Goal: Find specific page/section: Find specific page/section

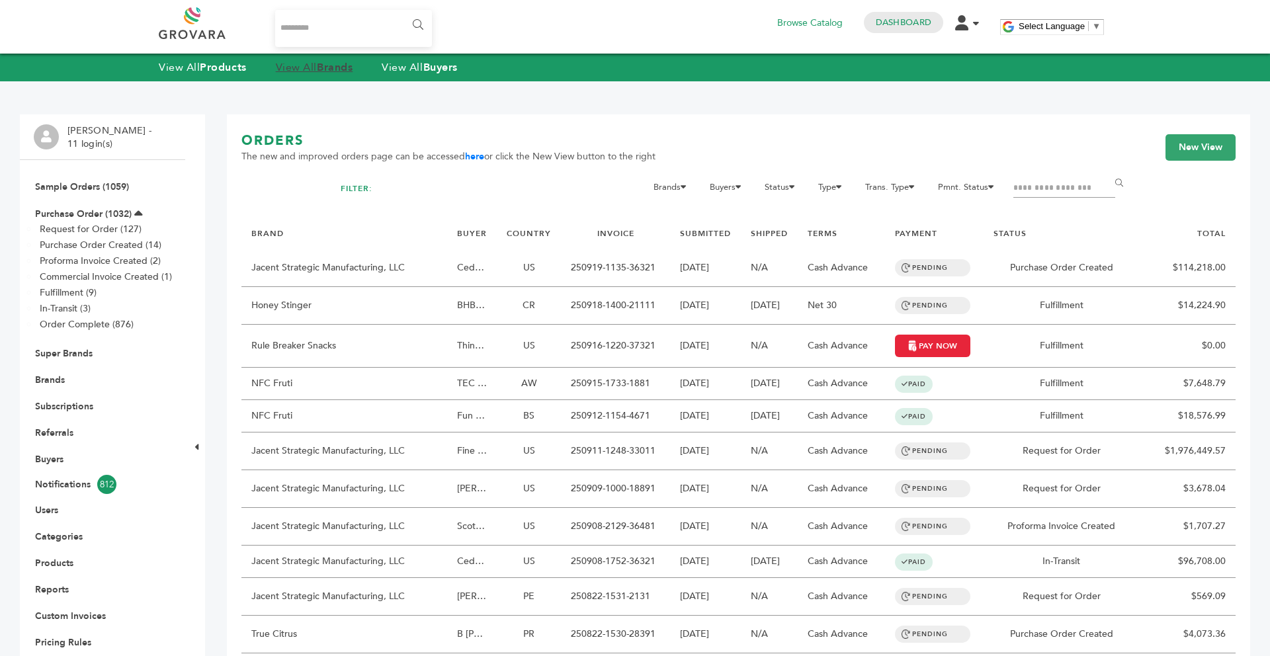
click at [314, 71] on link "View All Brands" at bounding box center [314, 67] width 77 height 15
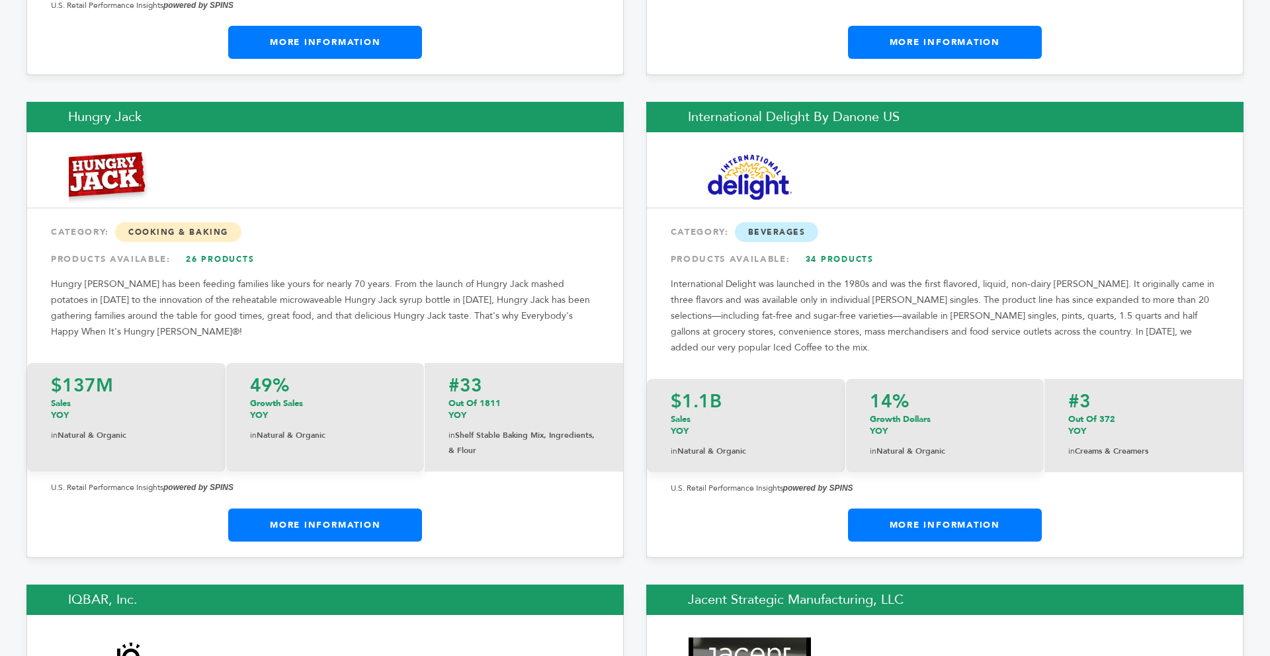
scroll to position [10514, 0]
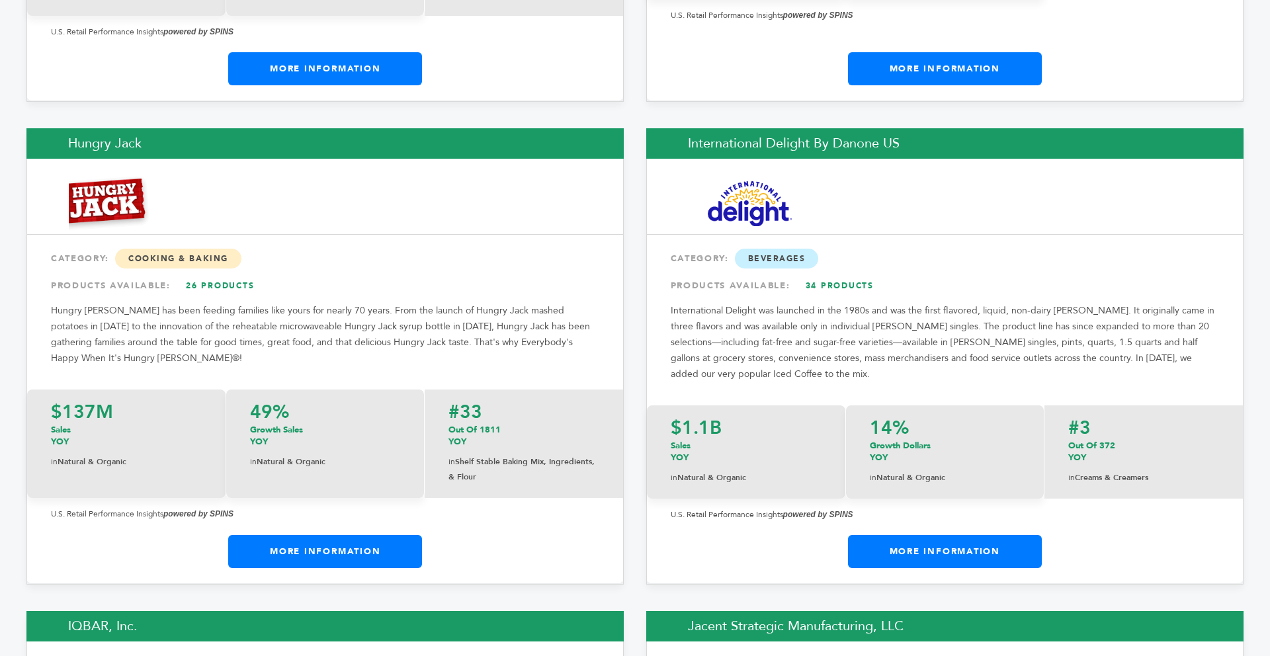
drag, startPoint x: 1265, startPoint y: 28, endPoint x: 1267, endPoint y: 297, distance: 269.2
click at [382, 535] on link "More Information" at bounding box center [325, 551] width 194 height 33
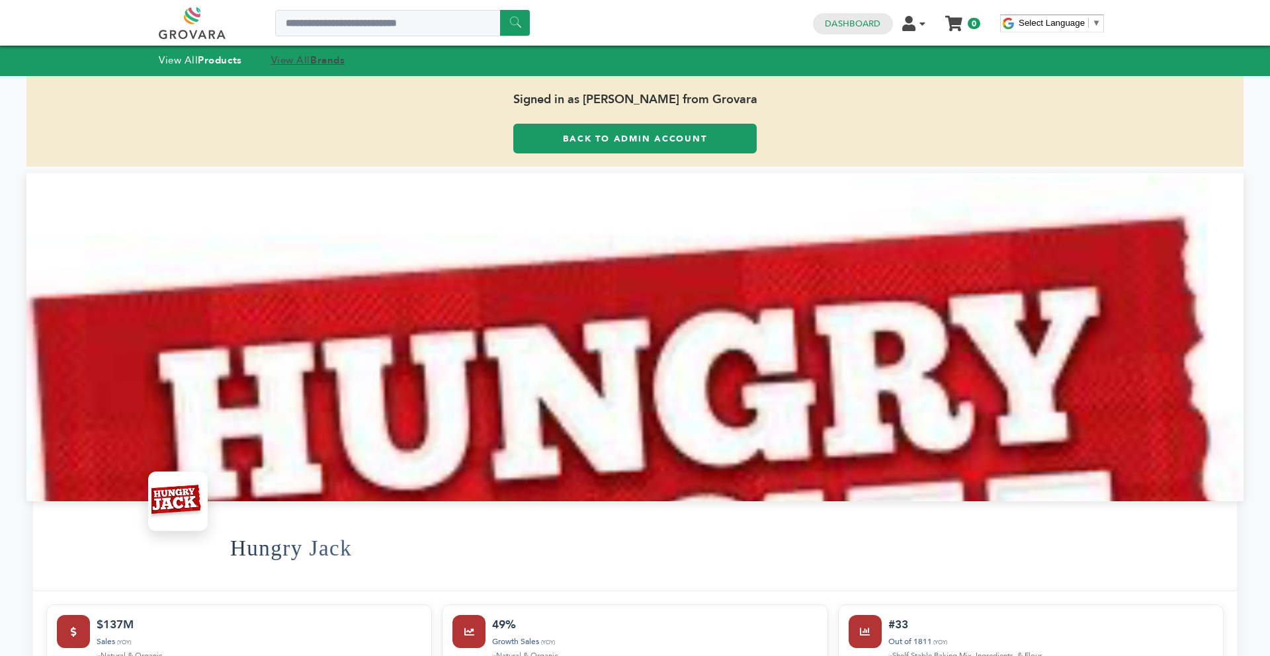
click at [296, 56] on link "View All Brands" at bounding box center [308, 60] width 74 height 13
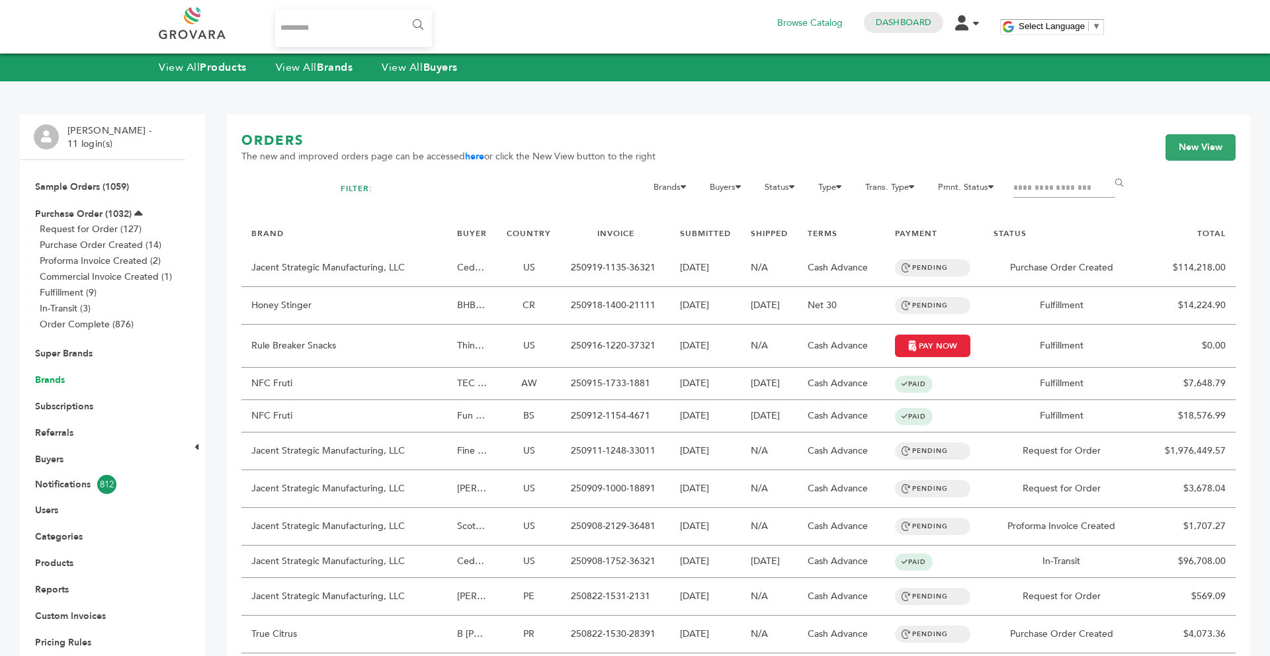
click at [60, 378] on link "Brands" at bounding box center [50, 380] width 30 height 13
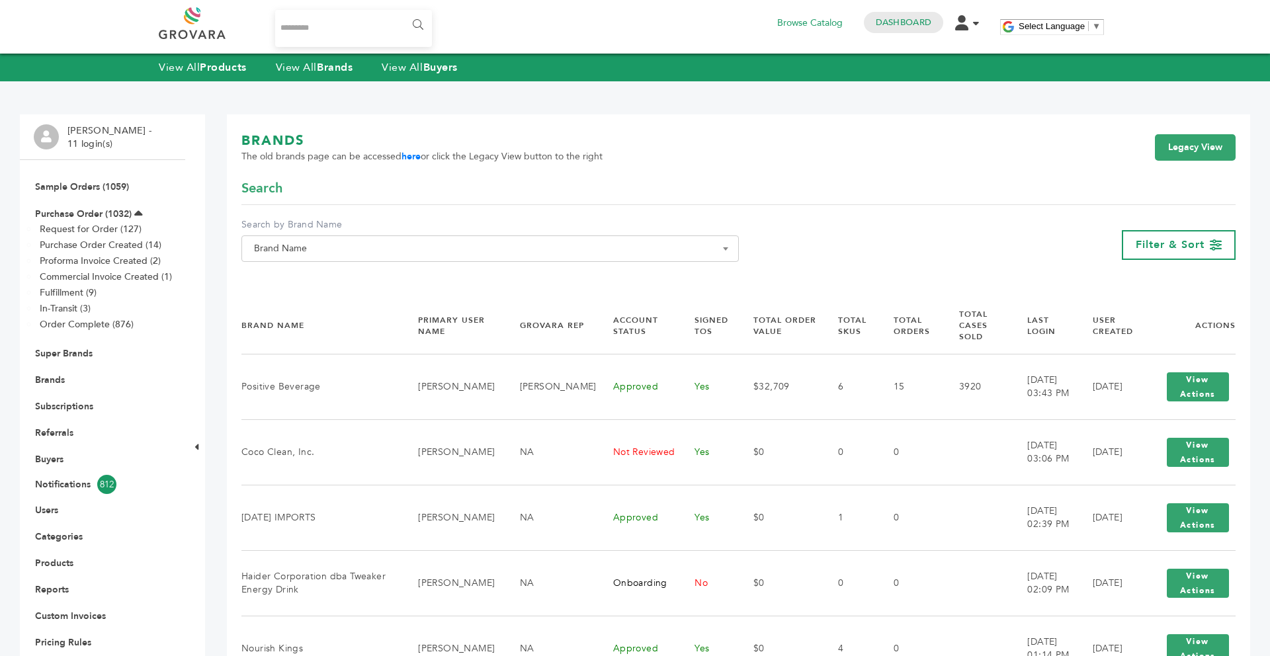
click at [312, 257] on span "Brand Name" at bounding box center [490, 248] width 483 height 19
click at [312, 274] on input "Search" at bounding box center [490, 273] width 491 height 17
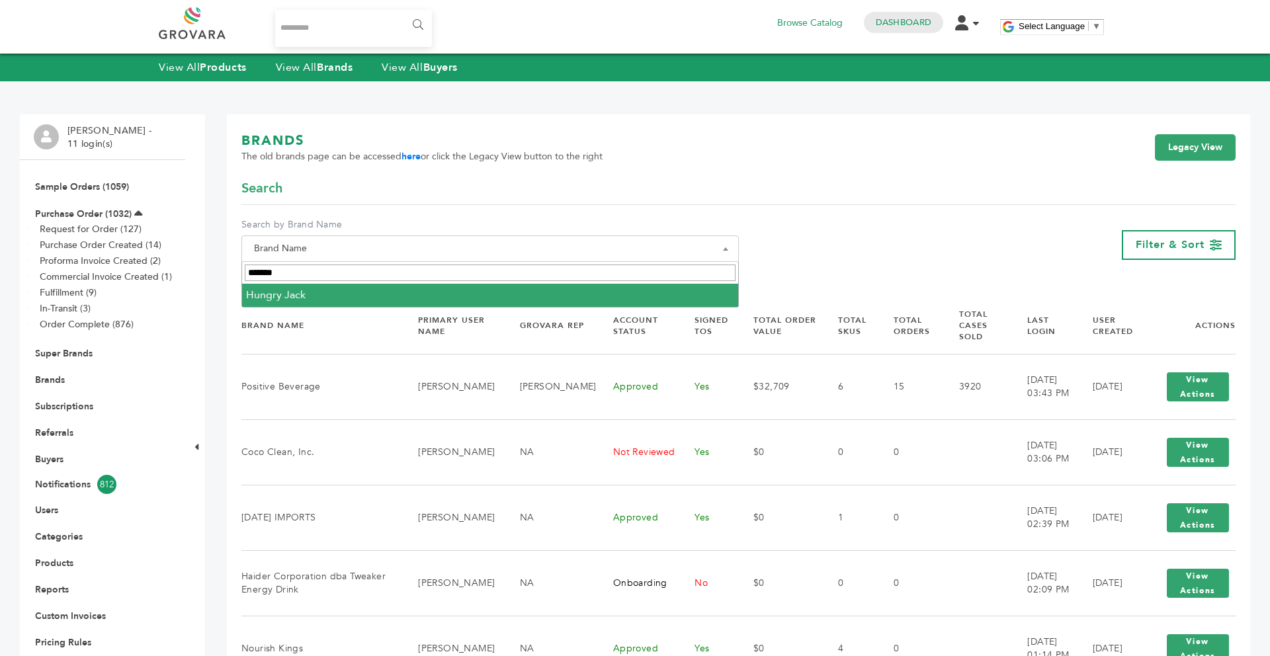
type input "******"
select select "**********"
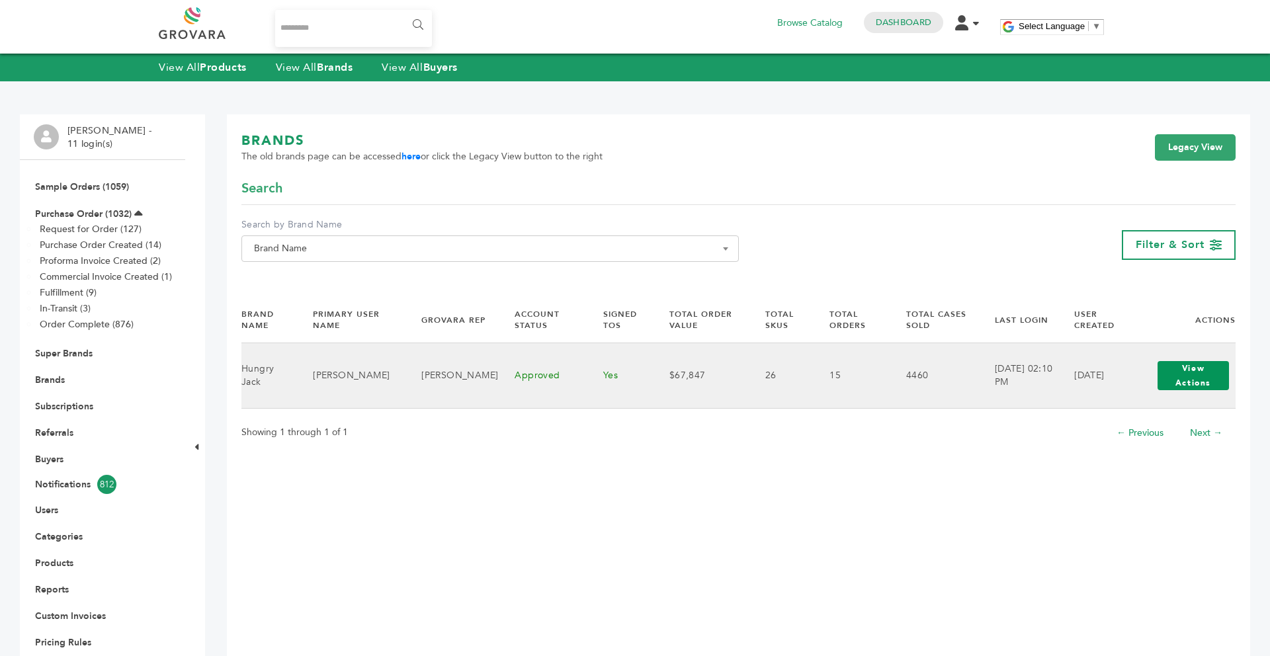
click at [1201, 384] on button "View Actions" at bounding box center [1193, 375] width 71 height 29
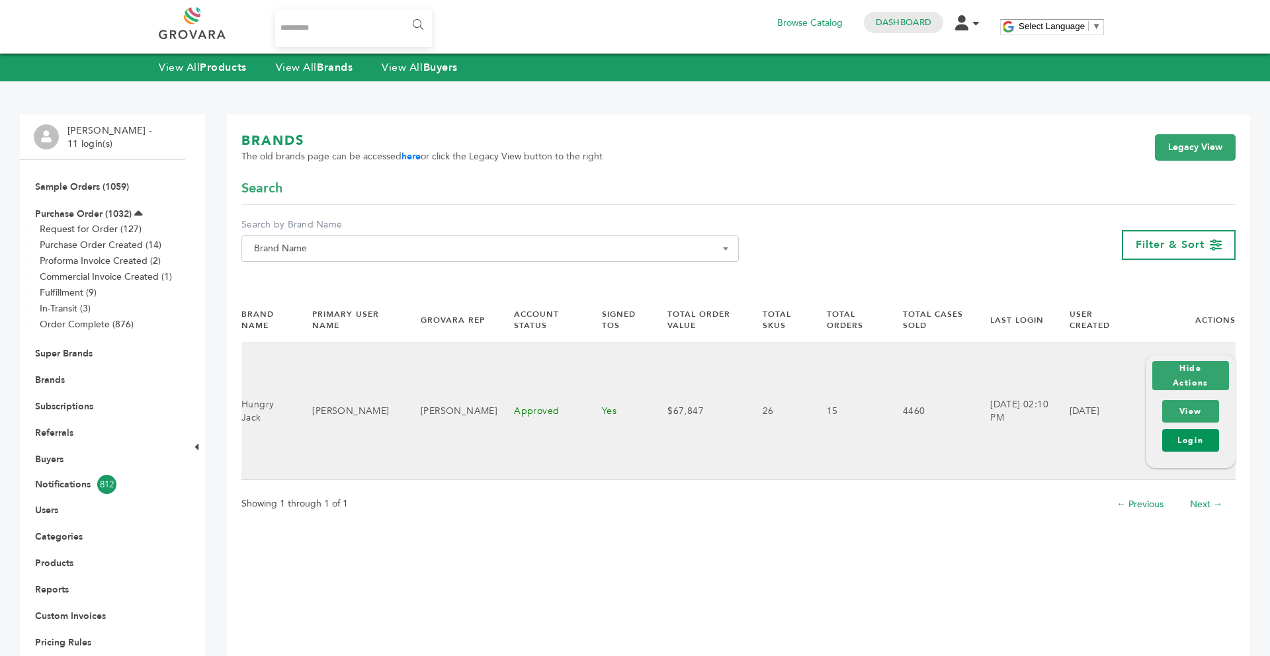
click at [1190, 443] on link "Login" at bounding box center [1190, 440] width 57 height 22
